Goal: Information Seeking & Learning: Learn about a topic

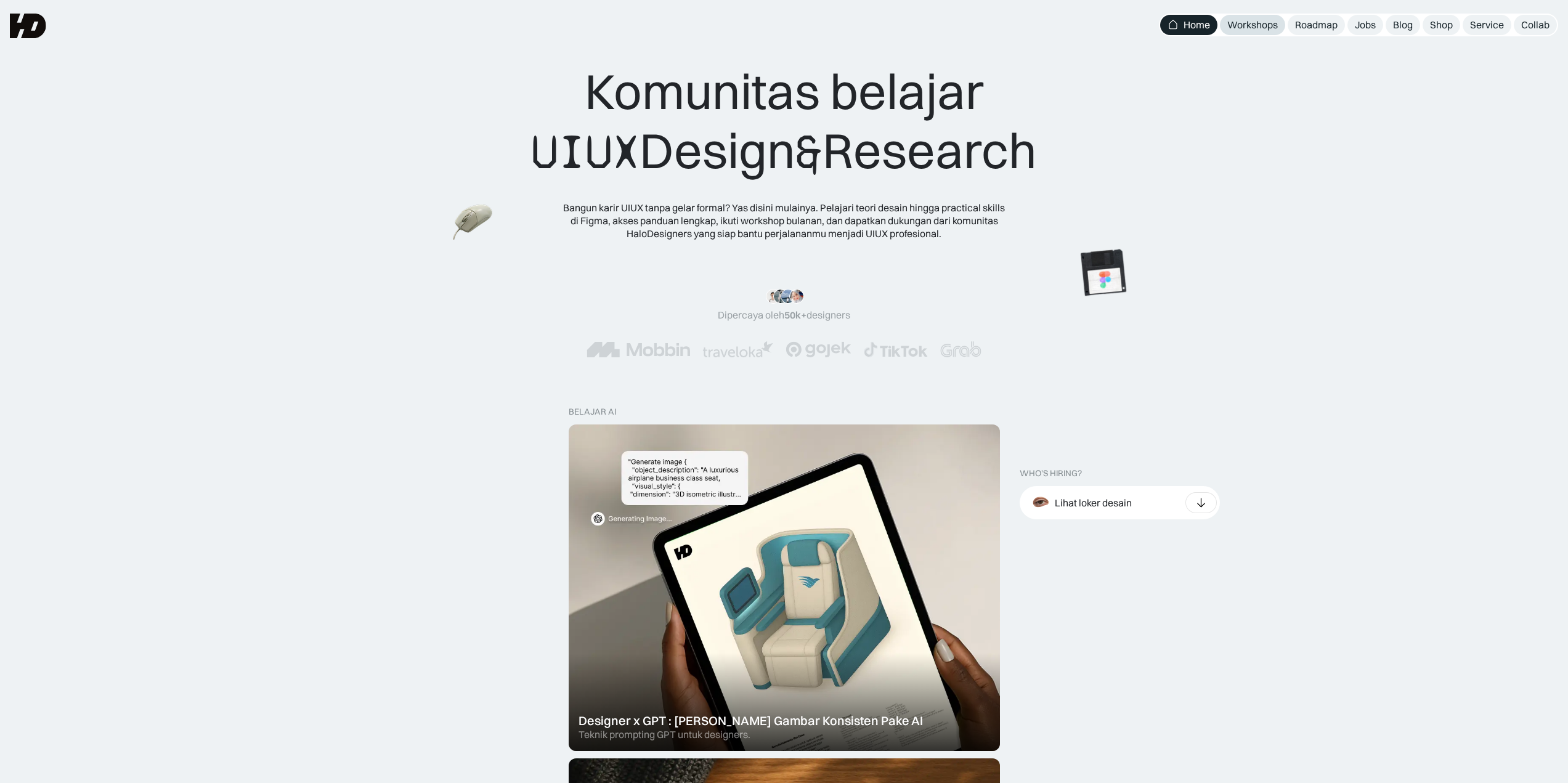
click at [1258, 26] on div "Workshops" at bounding box center [1253, 25] width 51 height 13
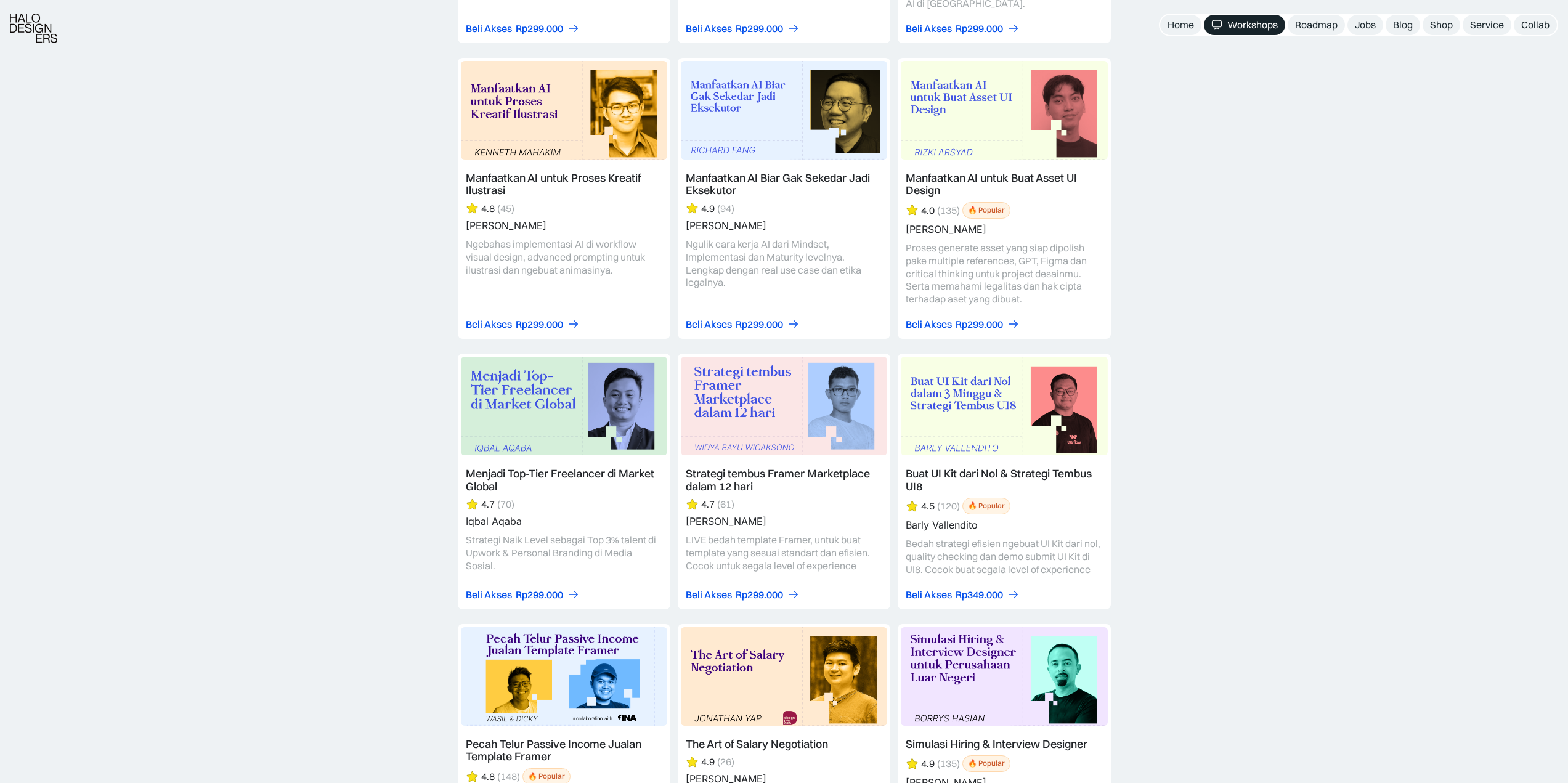
scroll to position [1725, 0]
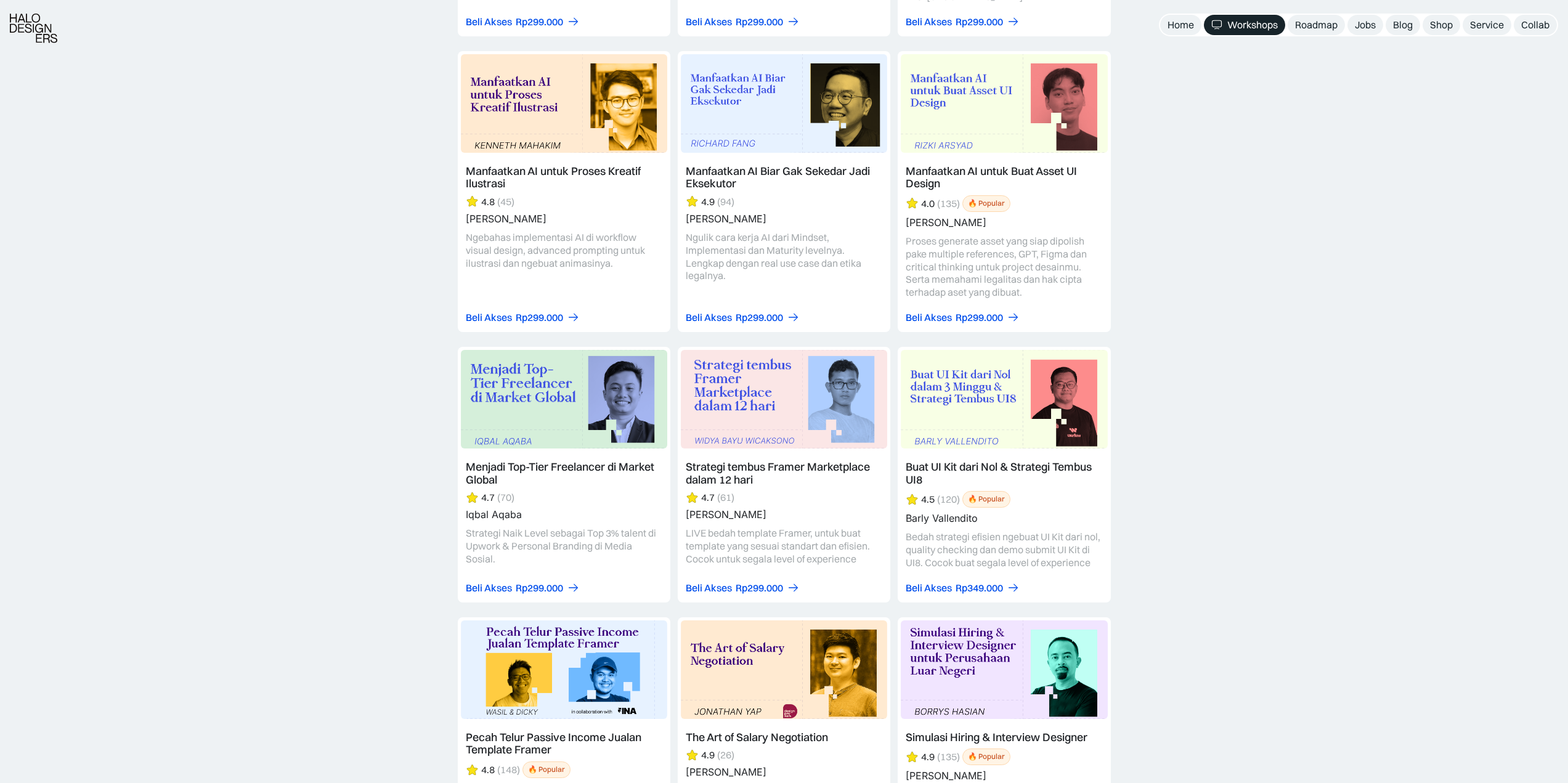
click at [747, 390] on link at bounding box center [784, 474] width 213 height 256
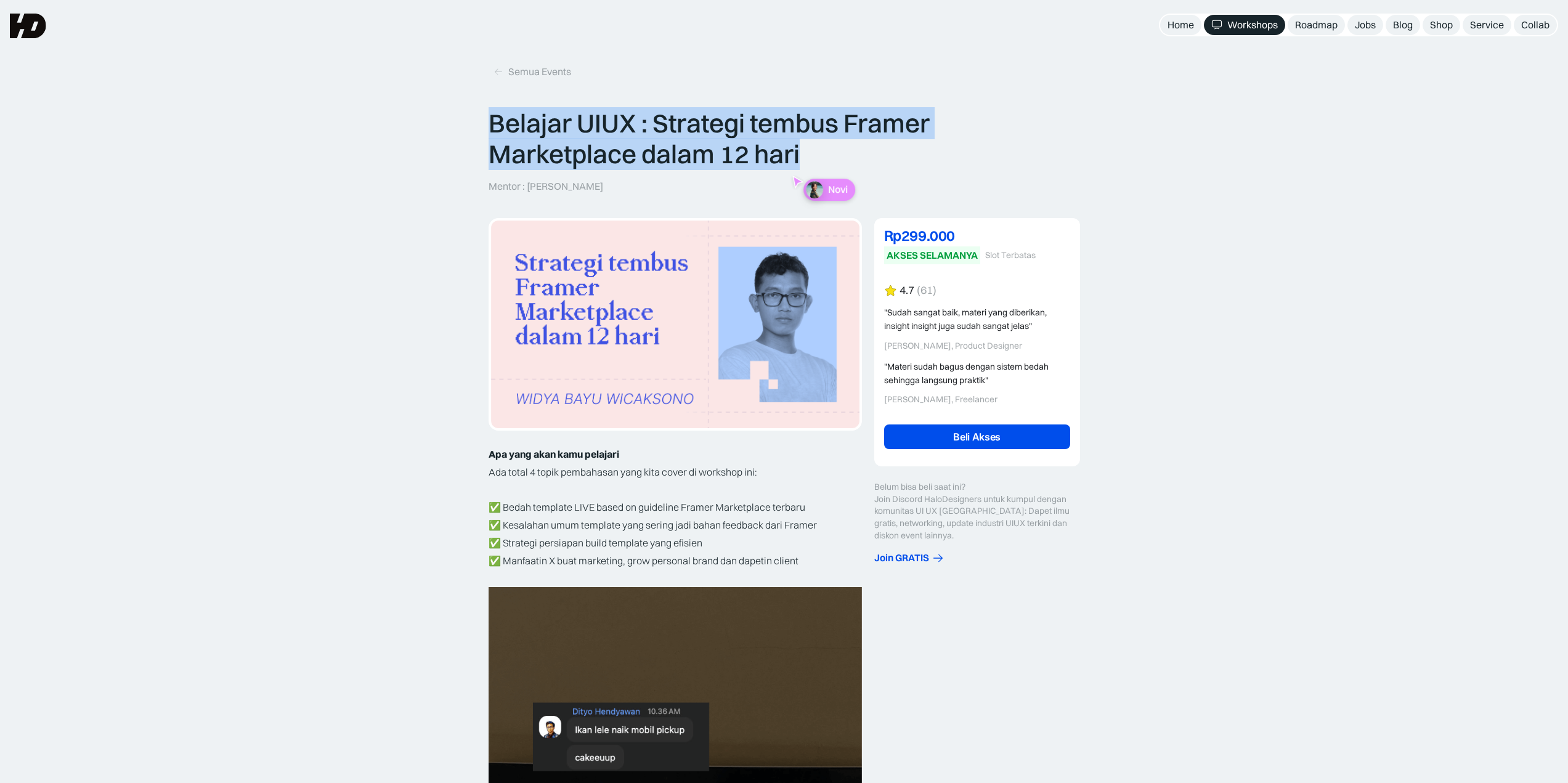
drag, startPoint x: 490, startPoint y: 122, endPoint x: 805, endPoint y: 150, distance: 316.2
click at [805, 150] on p "Belajar UIUX : Strategi tembus Framer Marketplace dalam 12 hari" at bounding box center [784, 139] width 591 height 62
copy p "Belajar UIUX : Strategi tembus Framer Marketplace dalam 12 hari"
